Goal: Navigation & Orientation: Find specific page/section

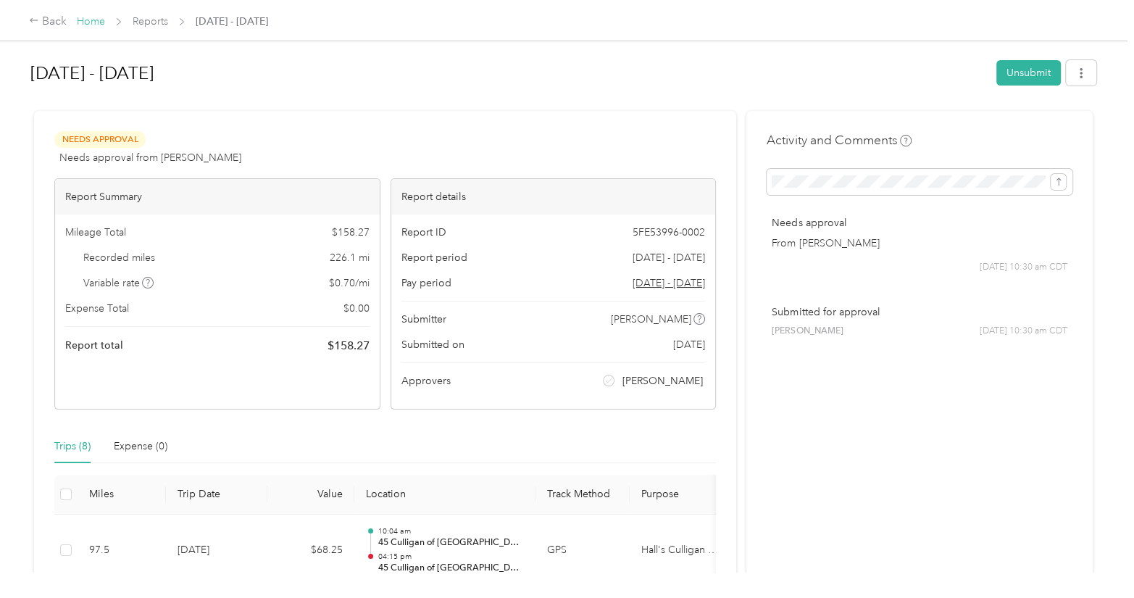
click at [99, 23] on link "Home" at bounding box center [91, 21] width 28 height 12
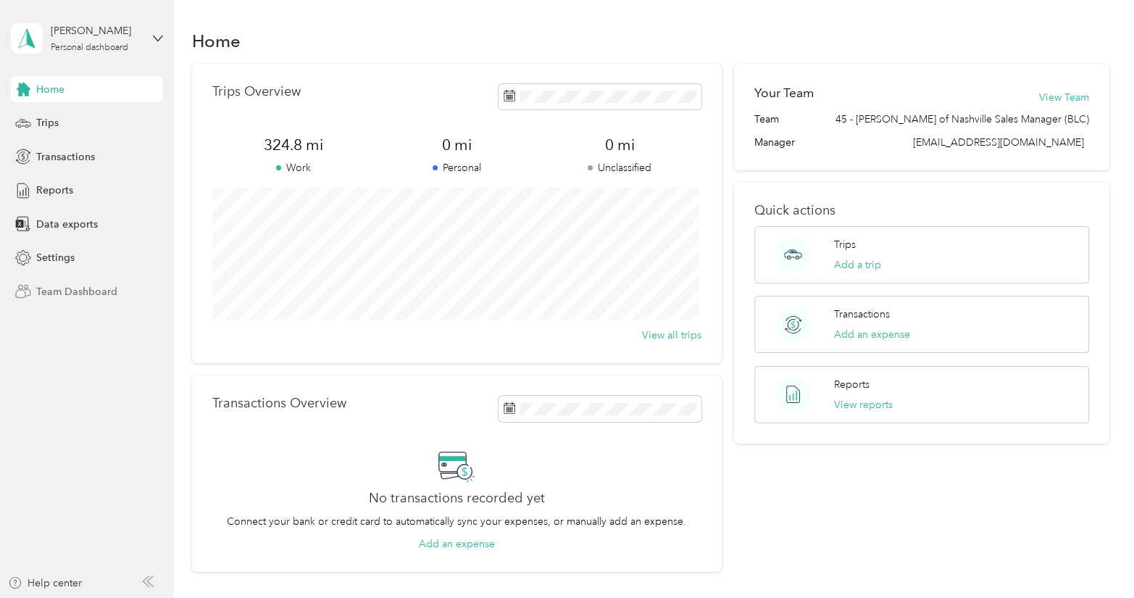
click at [79, 288] on span "Team Dashboard" at bounding box center [76, 291] width 81 height 15
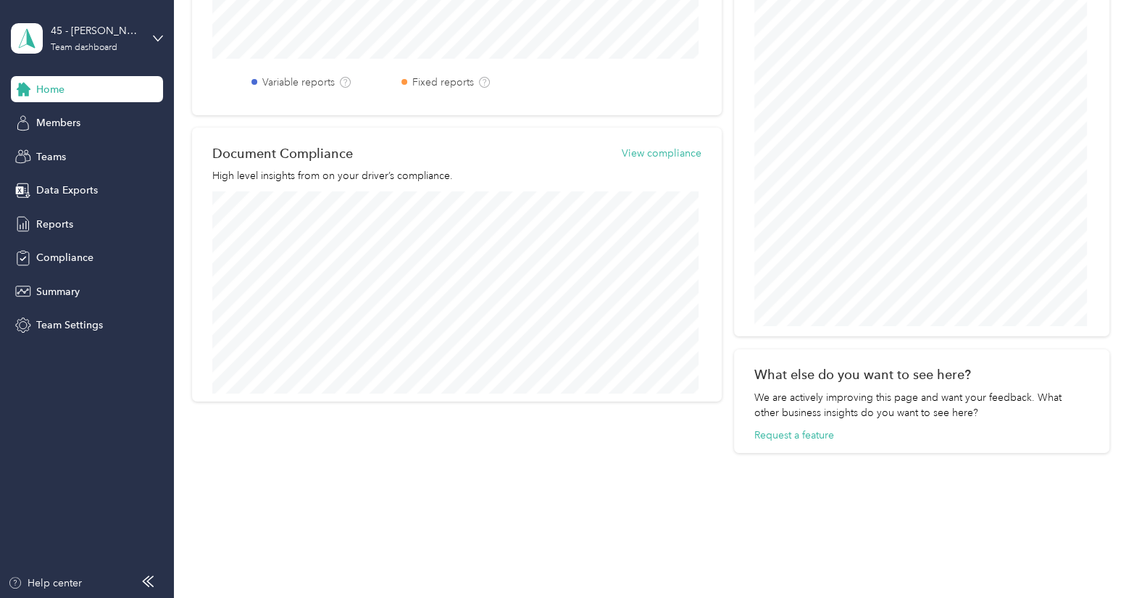
scroll to position [409, 0]
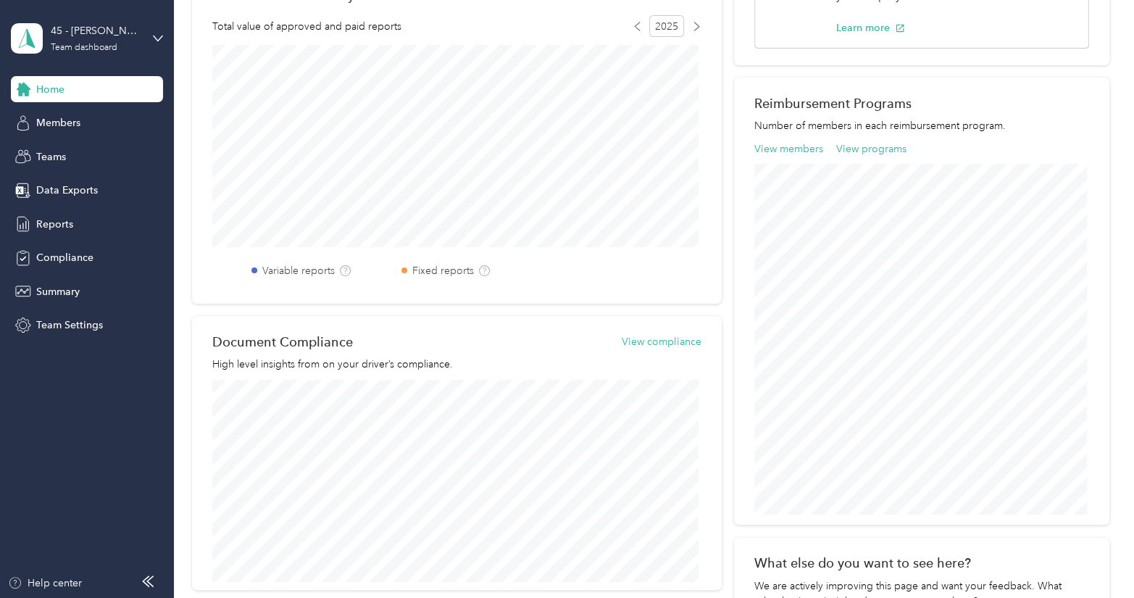
click at [710, 535] on div "Document Compliance View compliance High level insights from on your driver’s c…" at bounding box center [457, 453] width 530 height 274
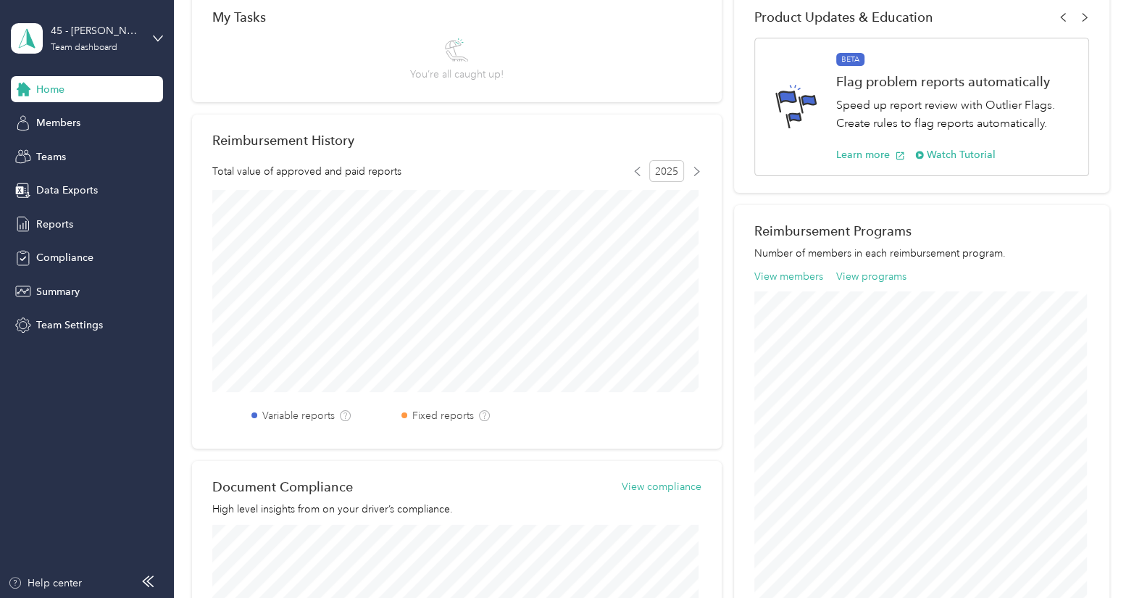
scroll to position [0, 0]
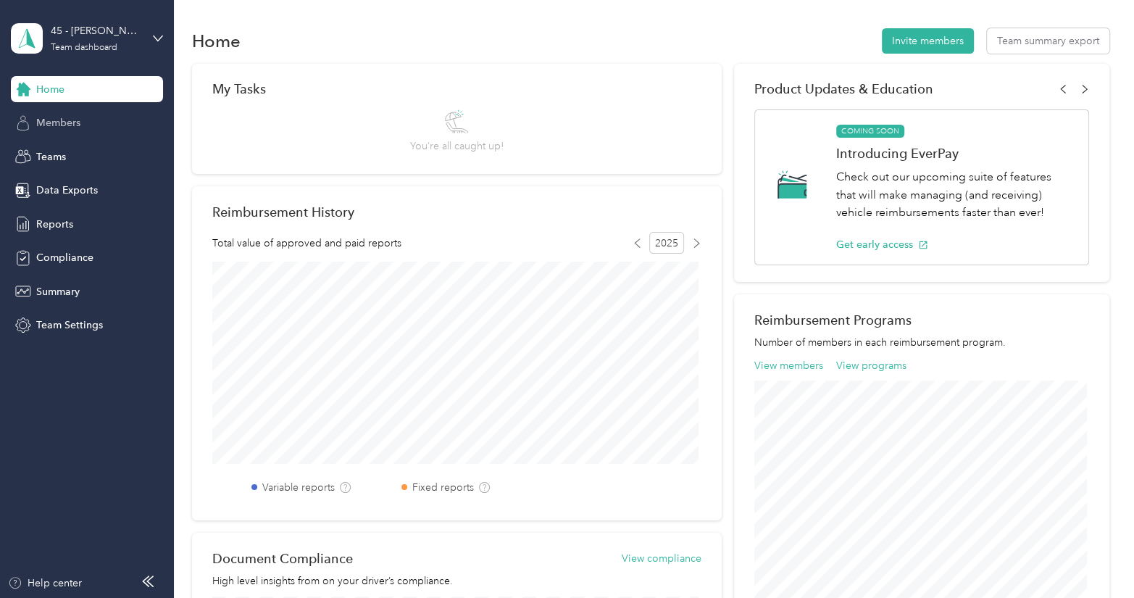
click at [57, 127] on span "Members" at bounding box center [58, 122] width 44 height 15
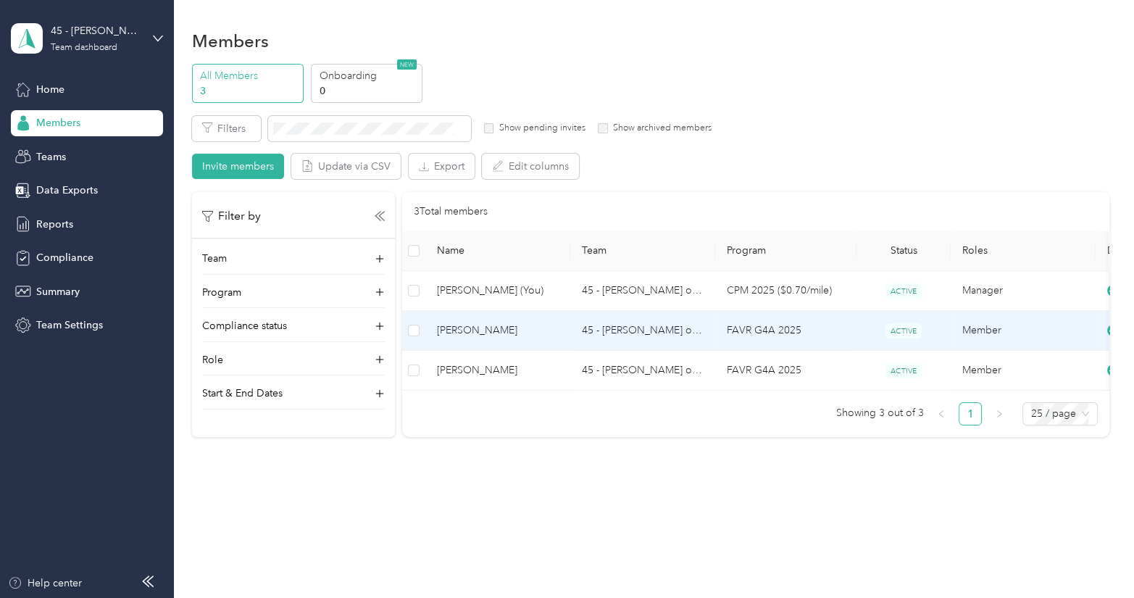
scroll to position [11, 0]
